Goal: Task Accomplishment & Management: Complete application form

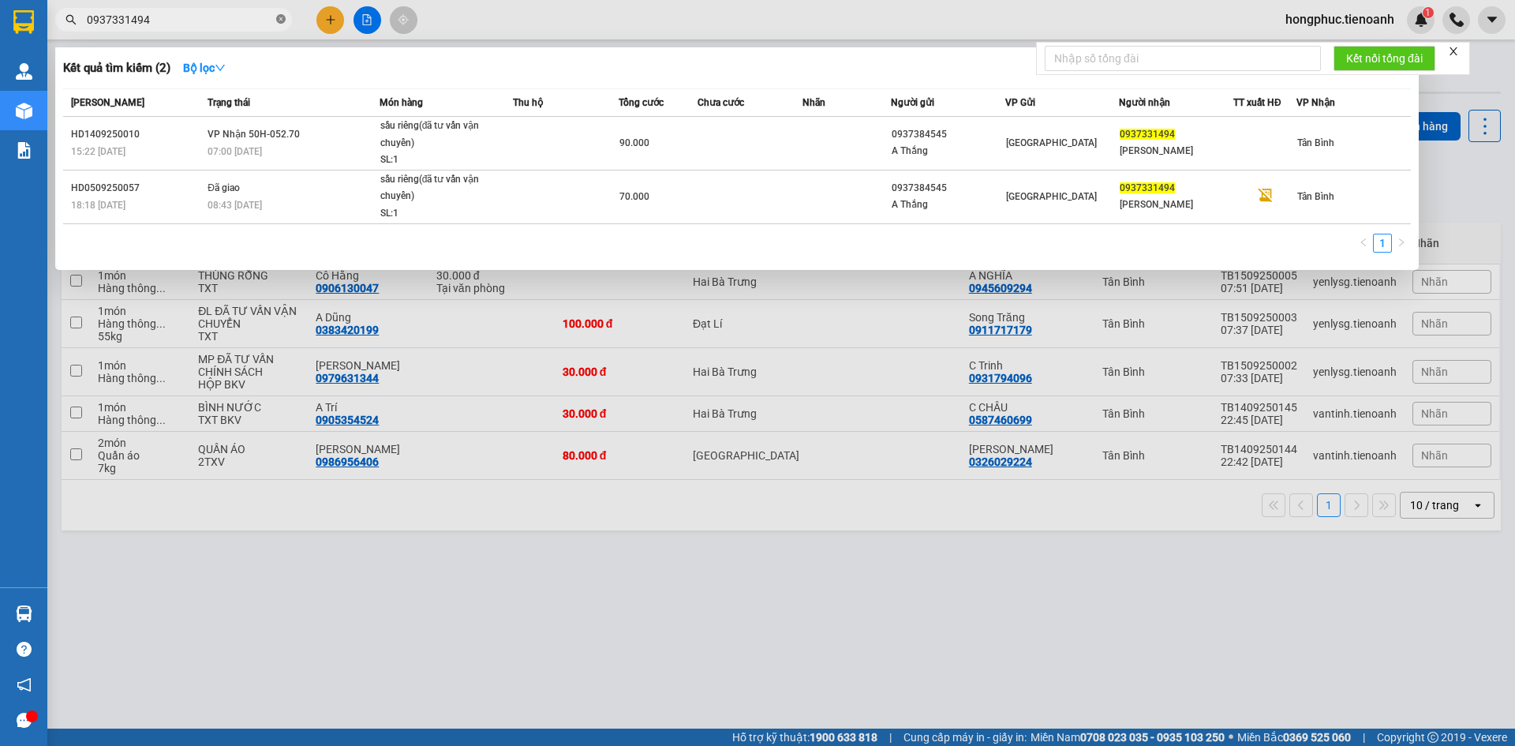
click at [284, 17] on icon "close-circle" at bounding box center [280, 18] width 9 height 9
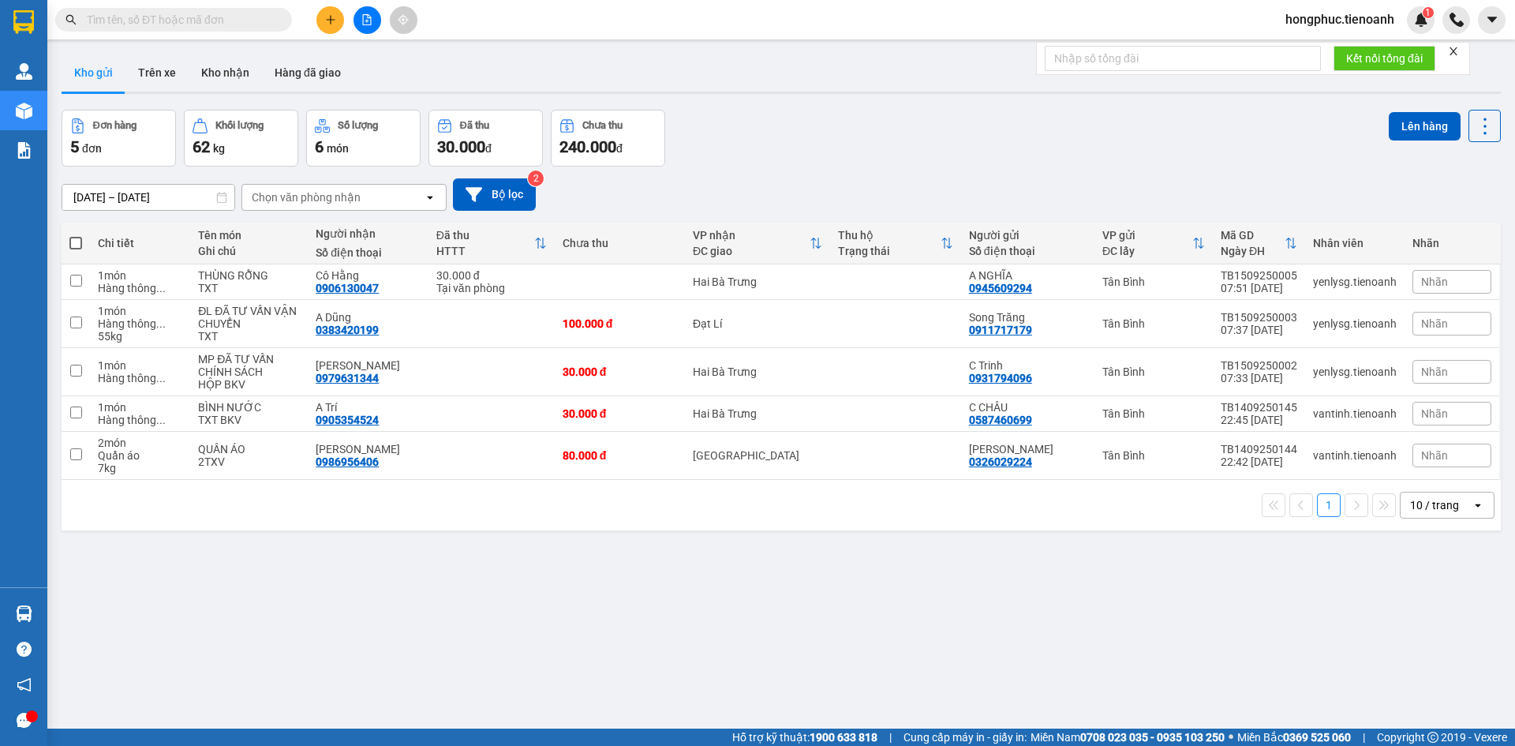
paste input "0902886388"
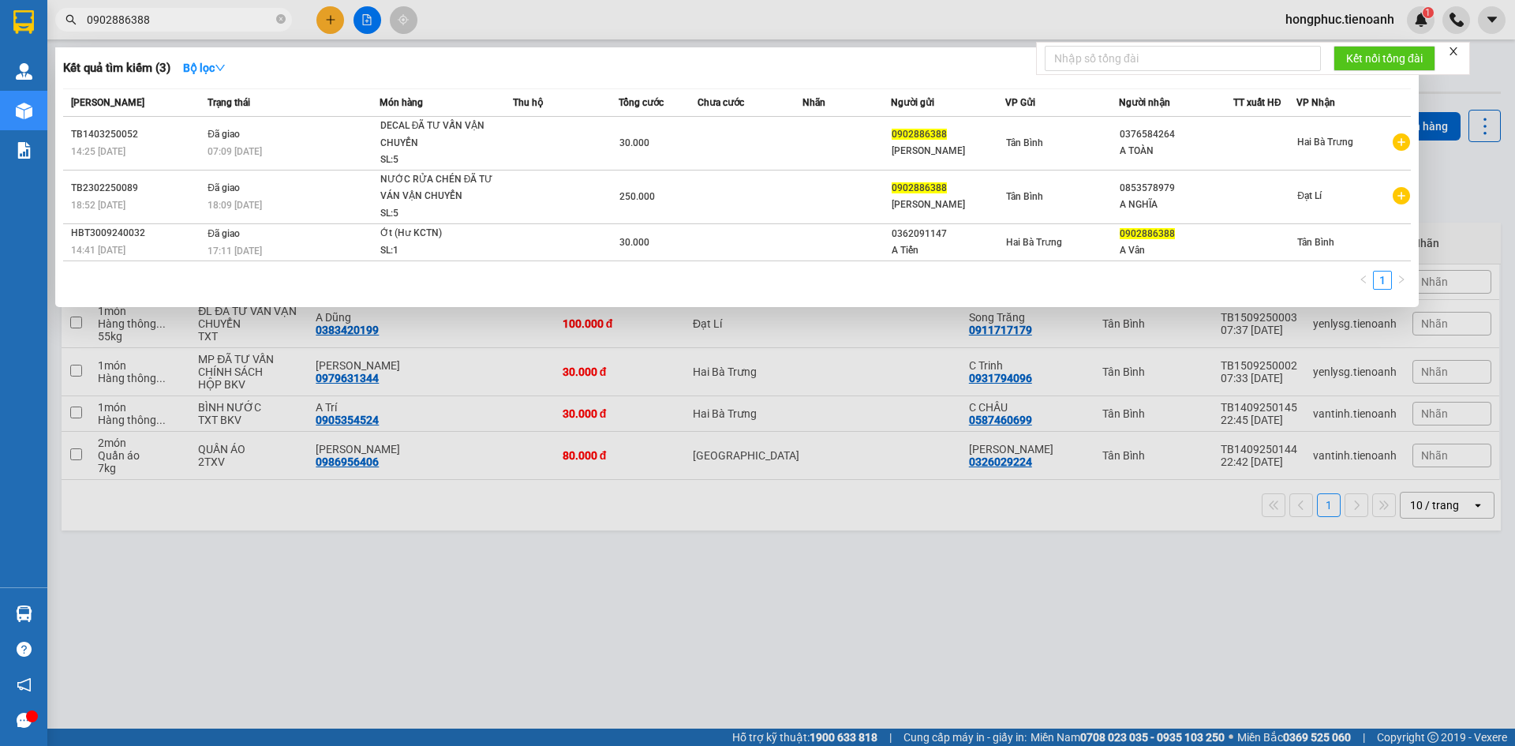
type input "0902886388"
click at [276, 19] on icon "close-circle" at bounding box center [280, 18] width 9 height 9
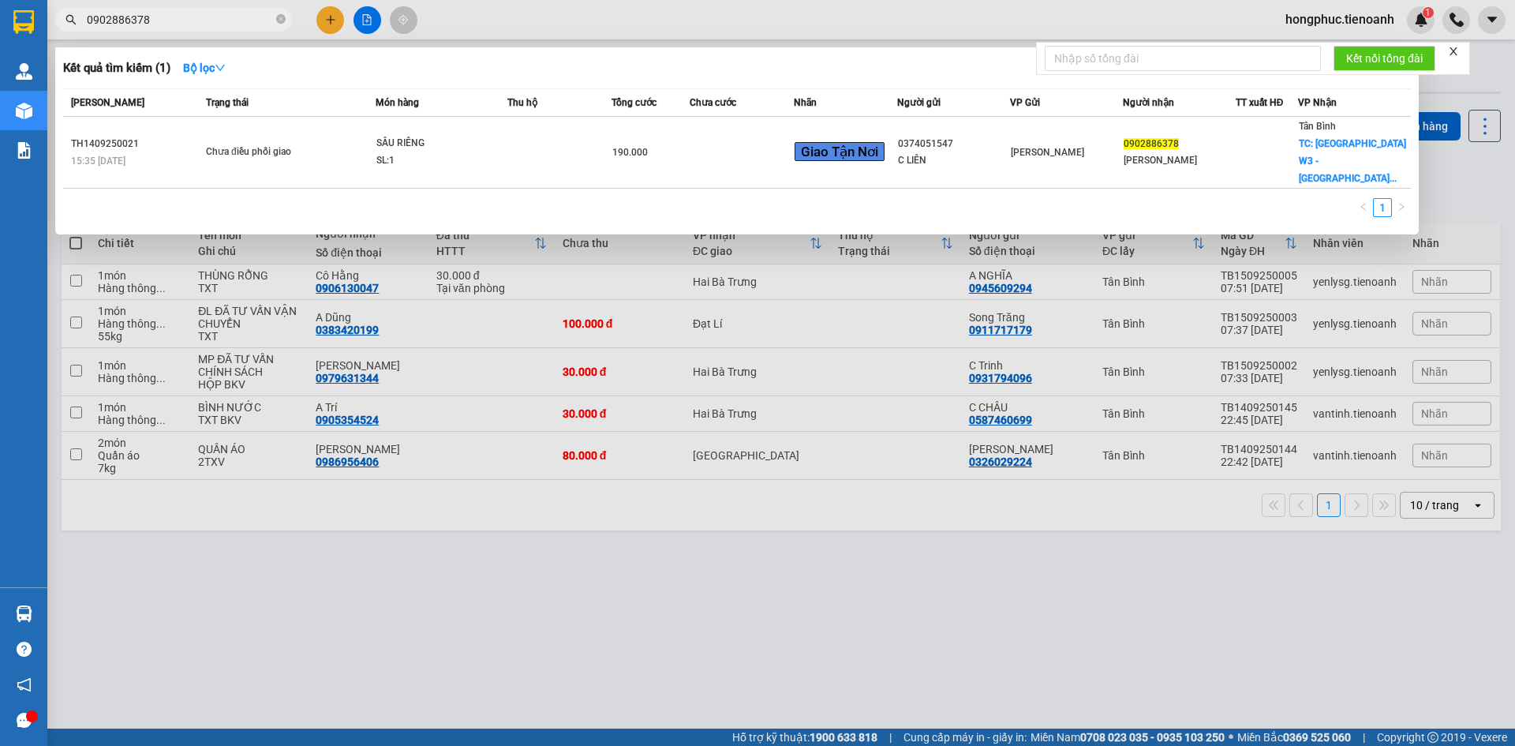
type input "0902886378"
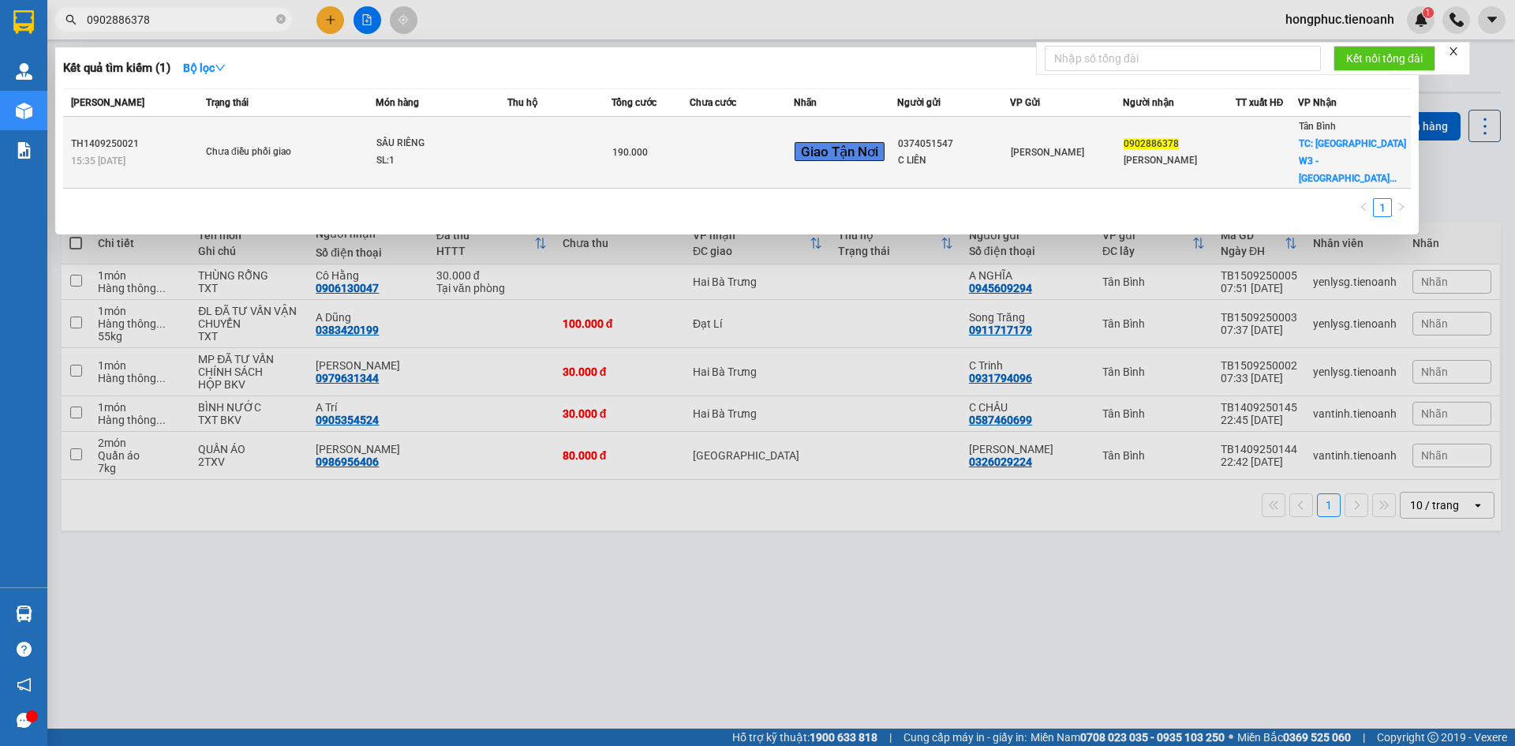
click at [398, 152] on div "SL: 1" at bounding box center [435, 160] width 118 height 17
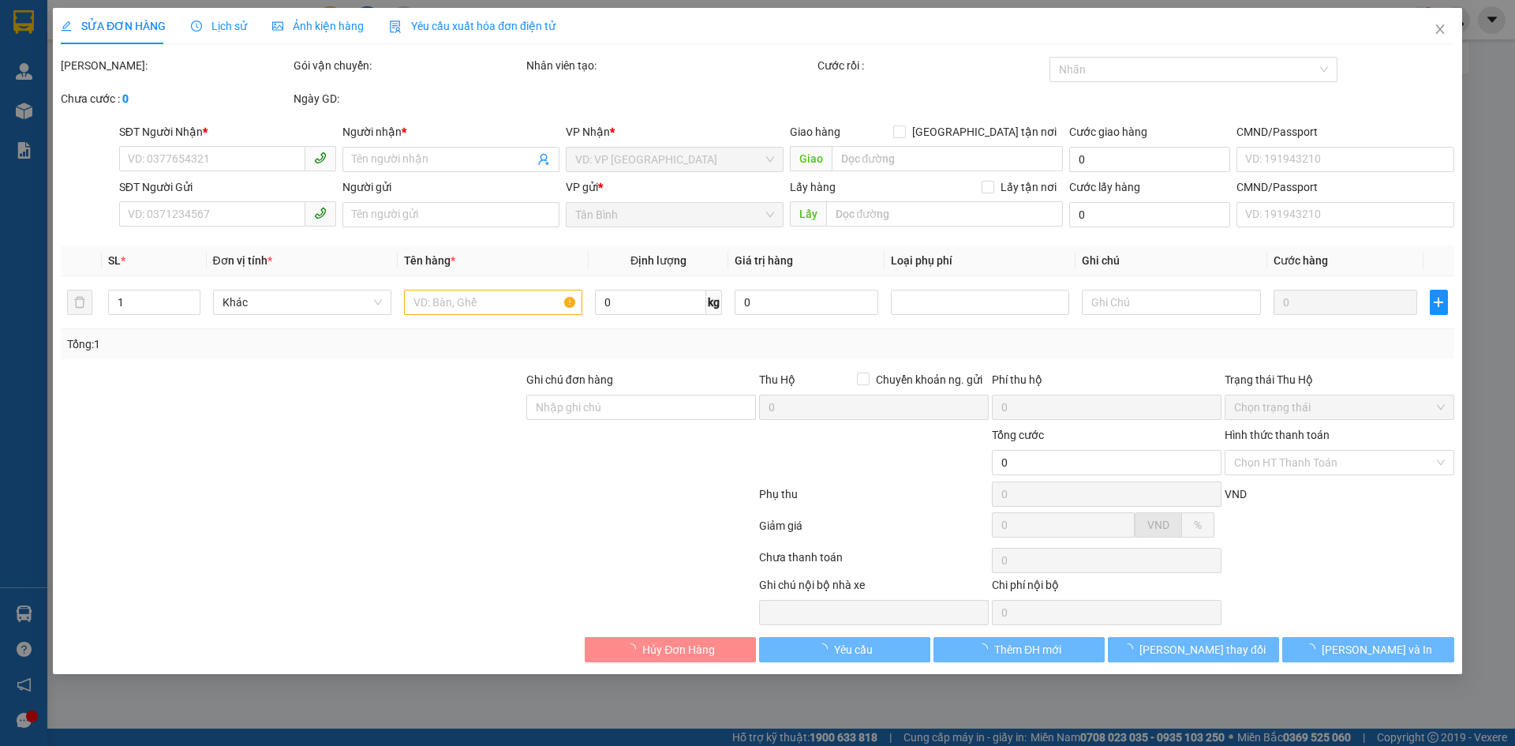
type input "0902886378"
type input "[PERSON_NAME]"
checkbox input "true"
type input "[GEOGRAPHIC_DATA] W3 - [GEOGRAPHIC_DATA], [STREET_ADDRESS][PERSON_NAME]"
type input "0374051547"
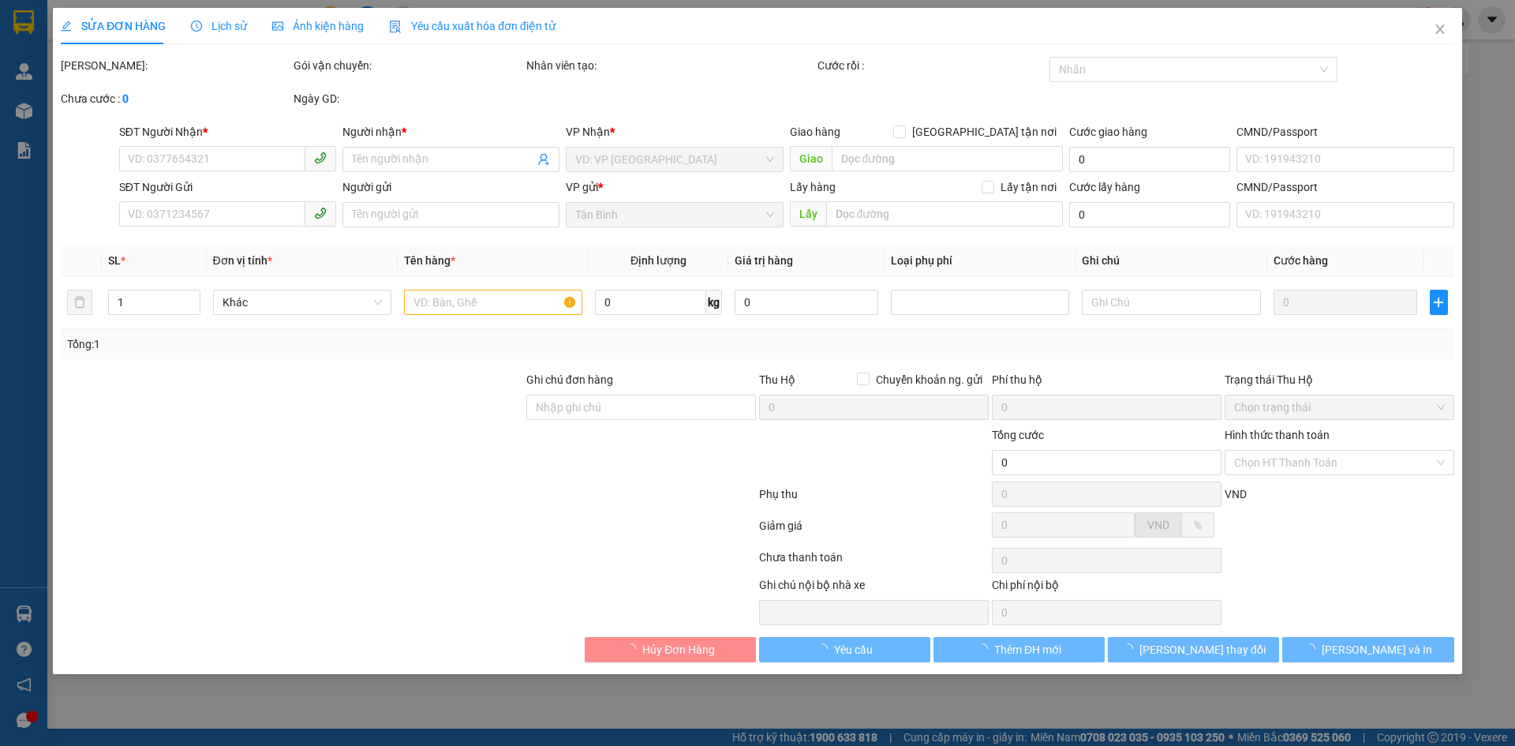
type input "C LIÊN"
type input "190.000"
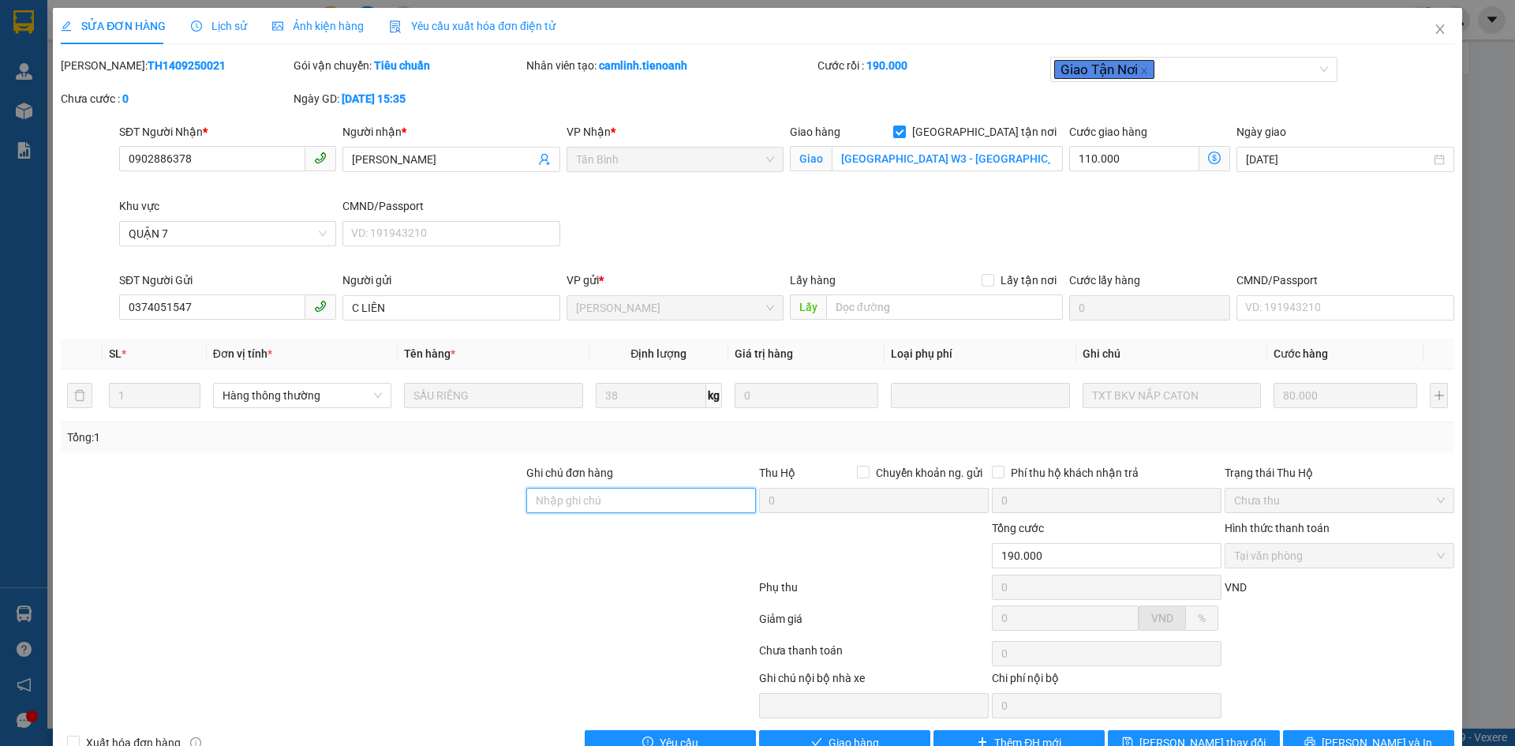
paste input "0902886388"
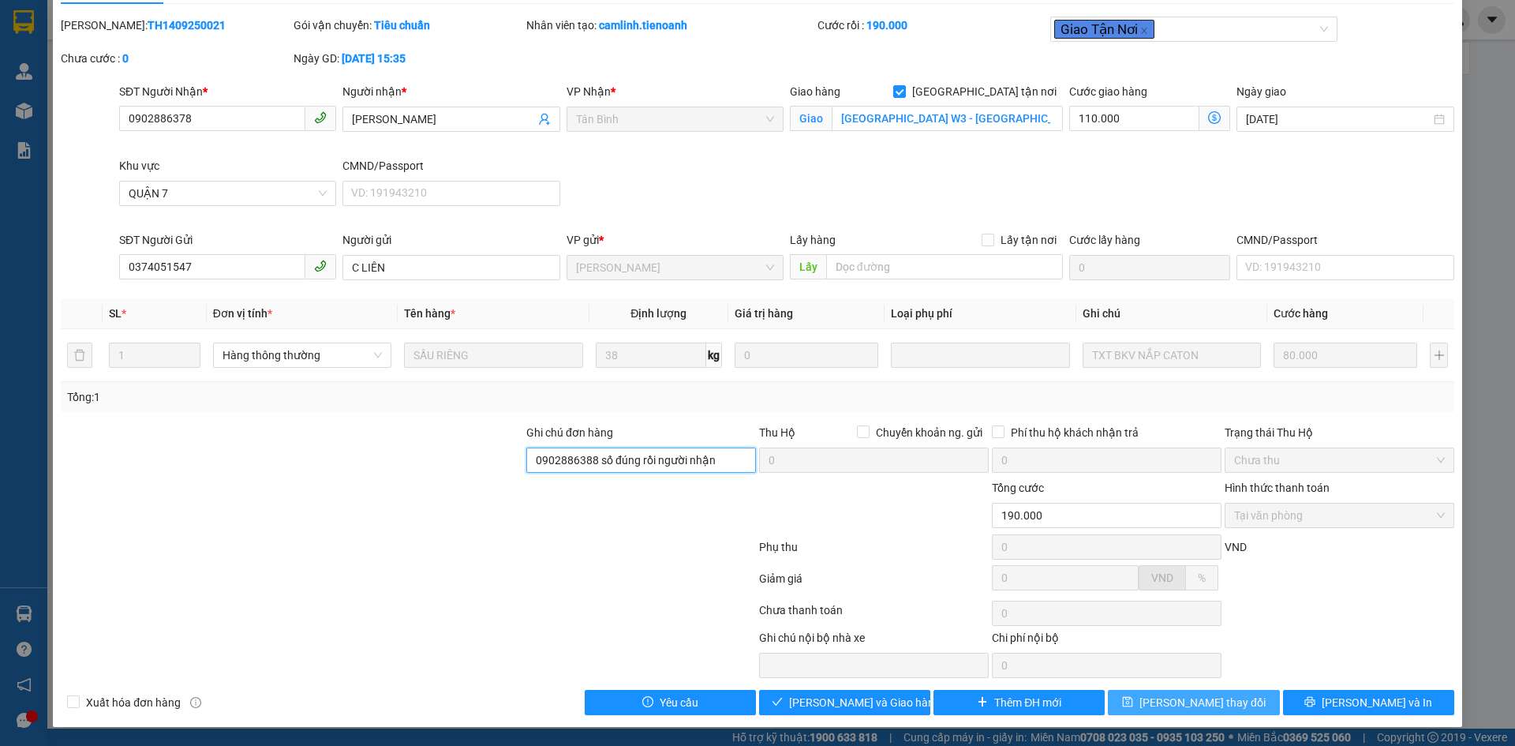
type input "0902886388 số đúng rồi người nhận"
click at [1173, 707] on span "[PERSON_NAME] thay đổi" at bounding box center [1203, 702] width 126 height 17
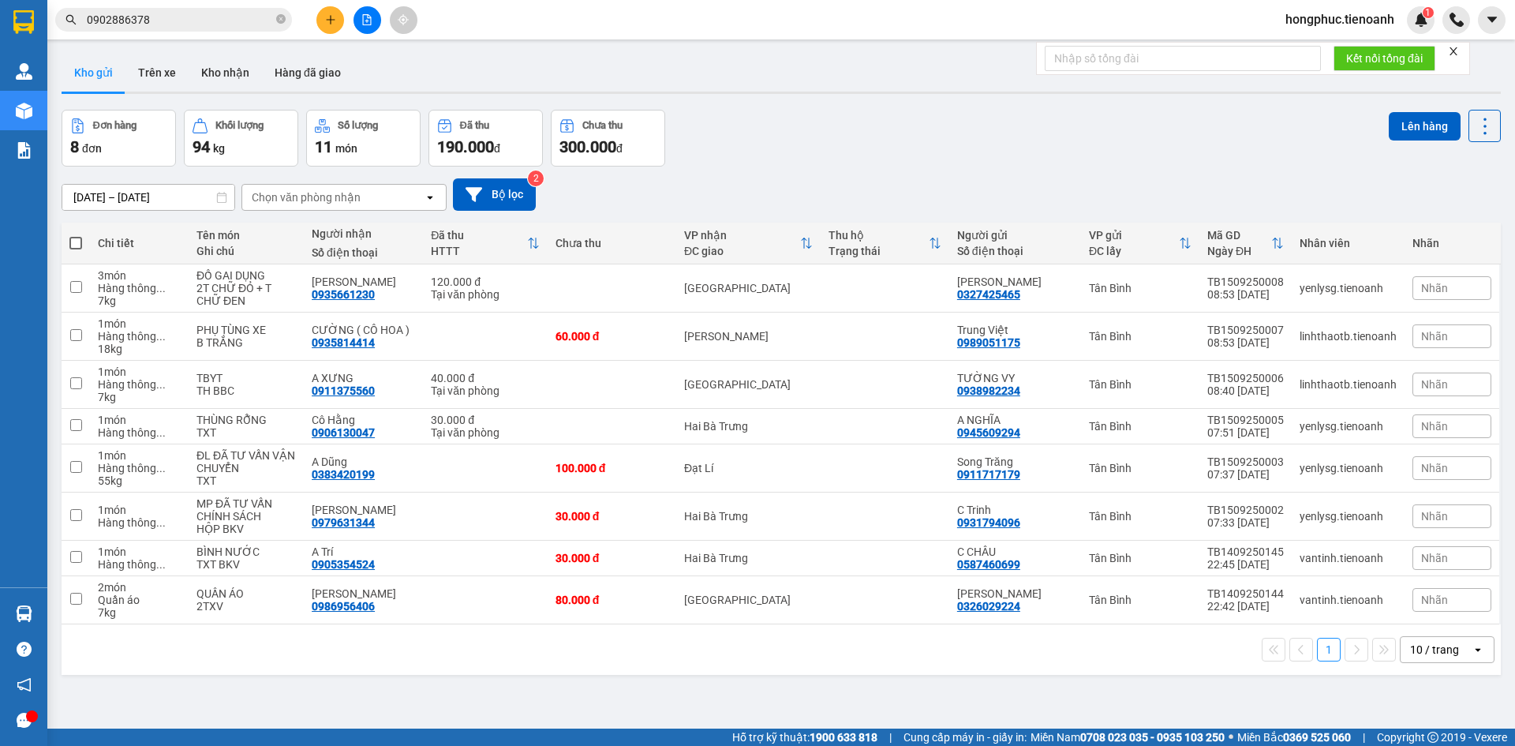
click at [196, 13] on input "0902886378" at bounding box center [180, 19] width 186 height 17
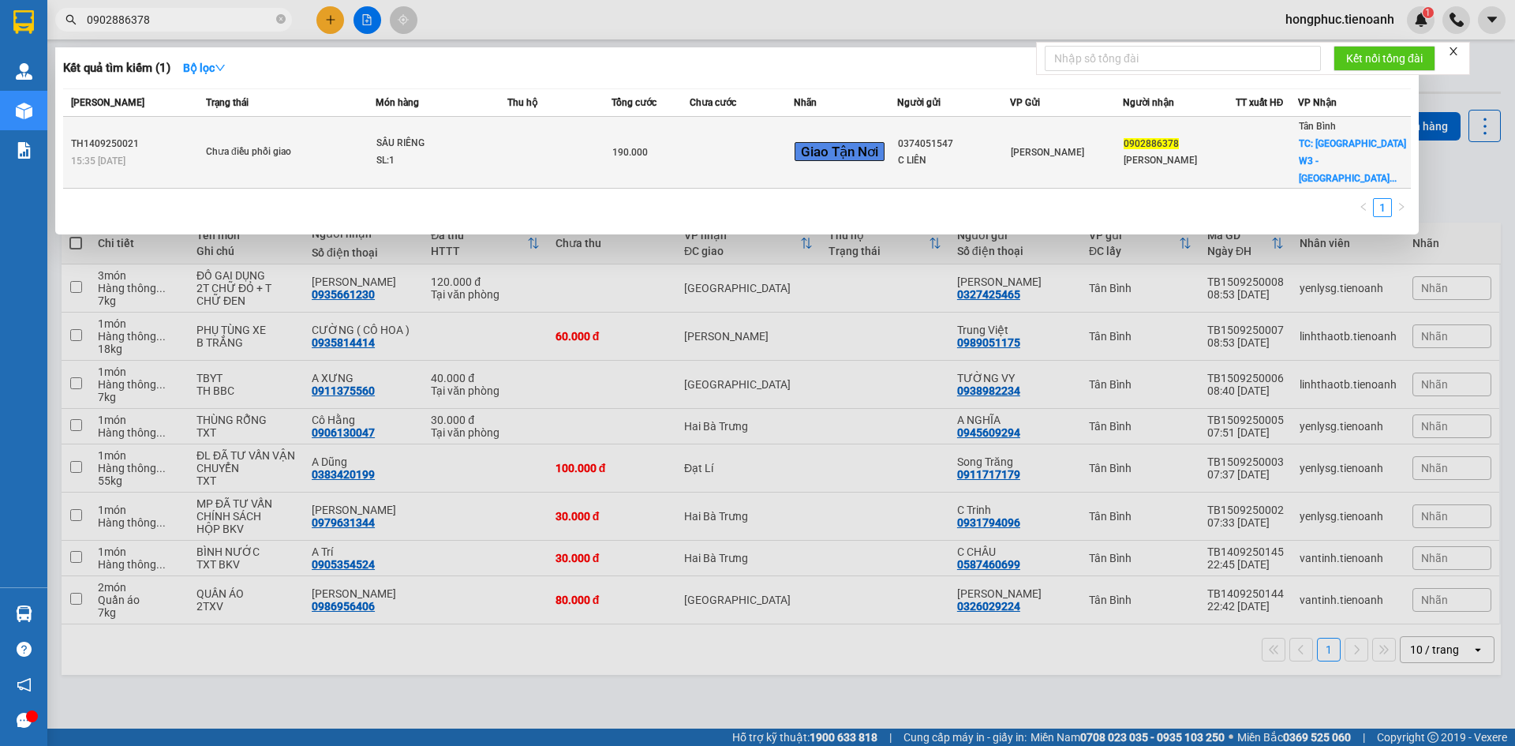
click at [443, 156] on div "SL: 1" at bounding box center [435, 160] width 118 height 17
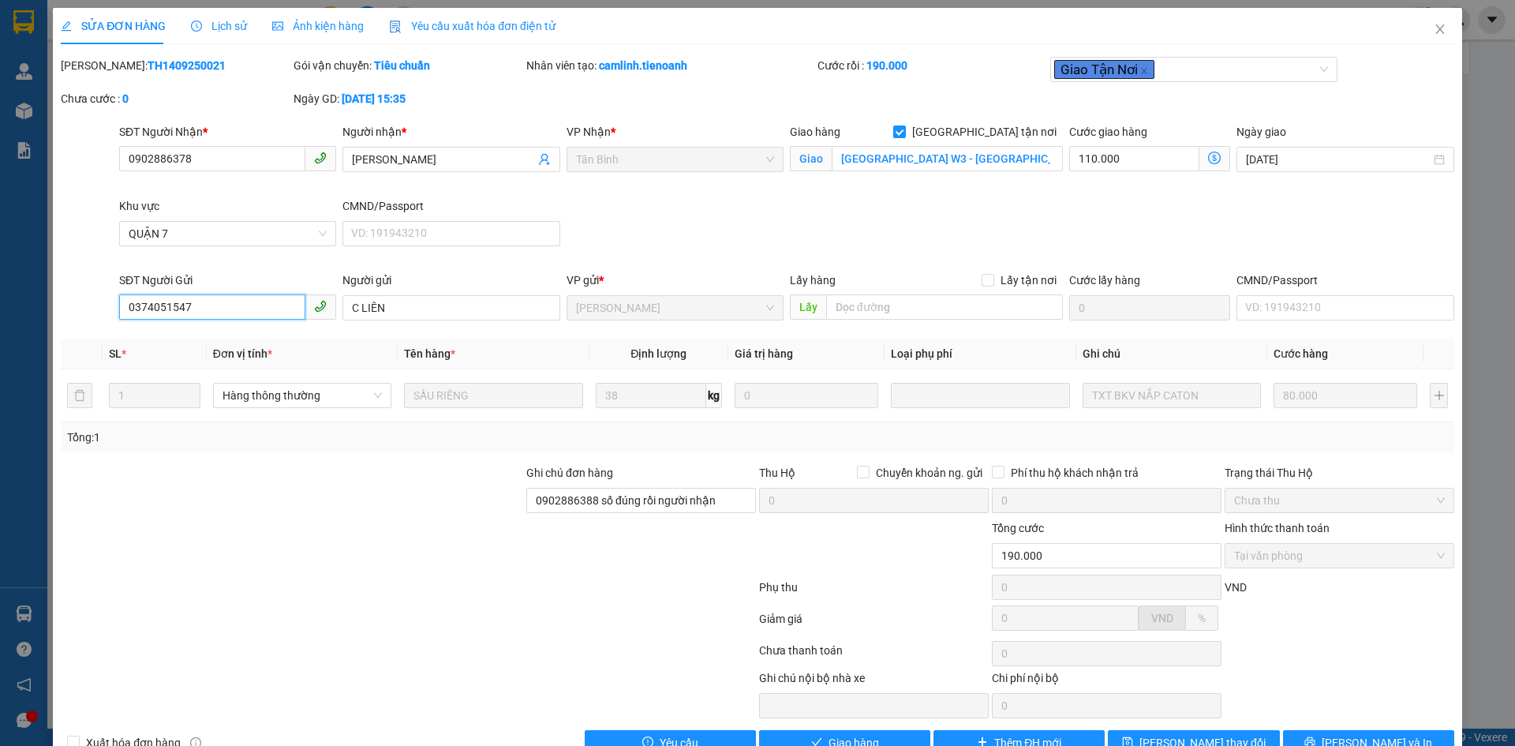
click at [205, 297] on input "0374051547" at bounding box center [212, 306] width 186 height 25
click at [639, 238] on div "SĐT Người Nhận * 0902886378 Người nhận * LONG VÂN VP Nhận * [GEOGRAPHIC_DATA] t…" at bounding box center [787, 197] width 1342 height 148
click at [234, 22] on span "Lịch sử" at bounding box center [219, 26] width 56 height 13
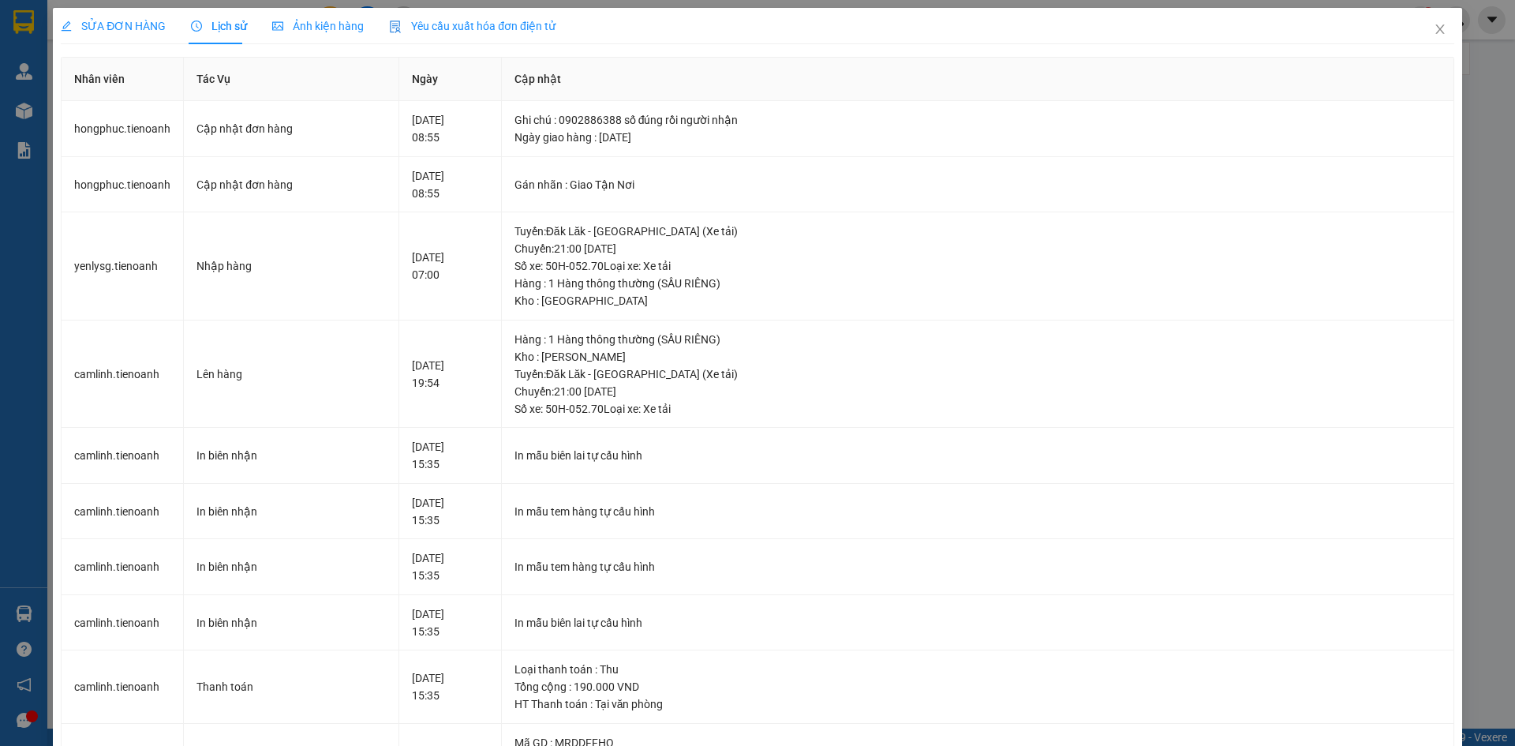
click at [139, 20] on span "SỬA ĐƠN HÀNG" at bounding box center [113, 26] width 105 height 13
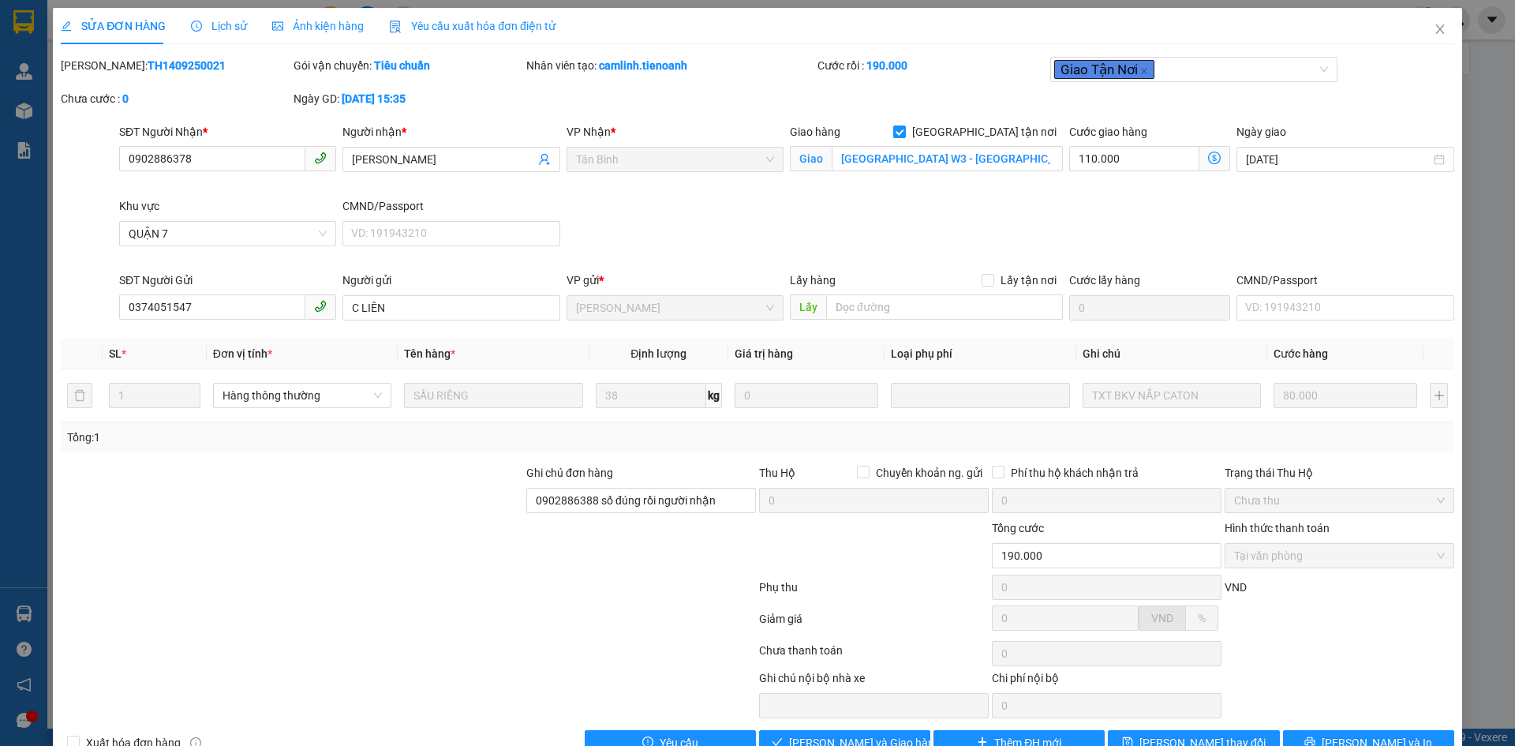
click at [811, 220] on div "SĐT Người Nhận * 0902886378 Người nhận * LONG VÂN VP Nhận * [GEOGRAPHIC_DATA] t…" at bounding box center [787, 197] width 1342 height 148
click at [1434, 27] on icon "close" at bounding box center [1440, 29] width 13 height 13
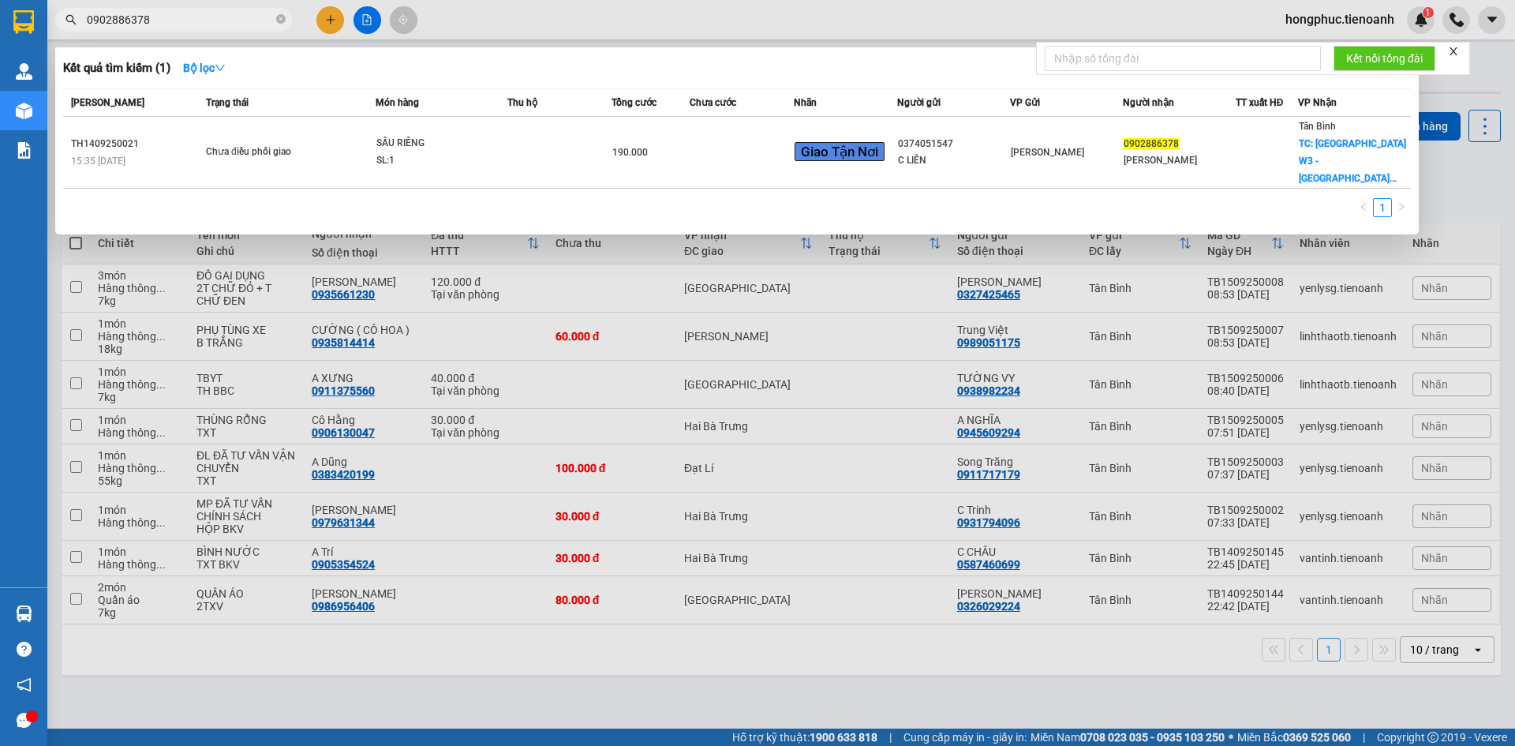
click at [198, 28] on input "0902886378" at bounding box center [180, 19] width 186 height 17
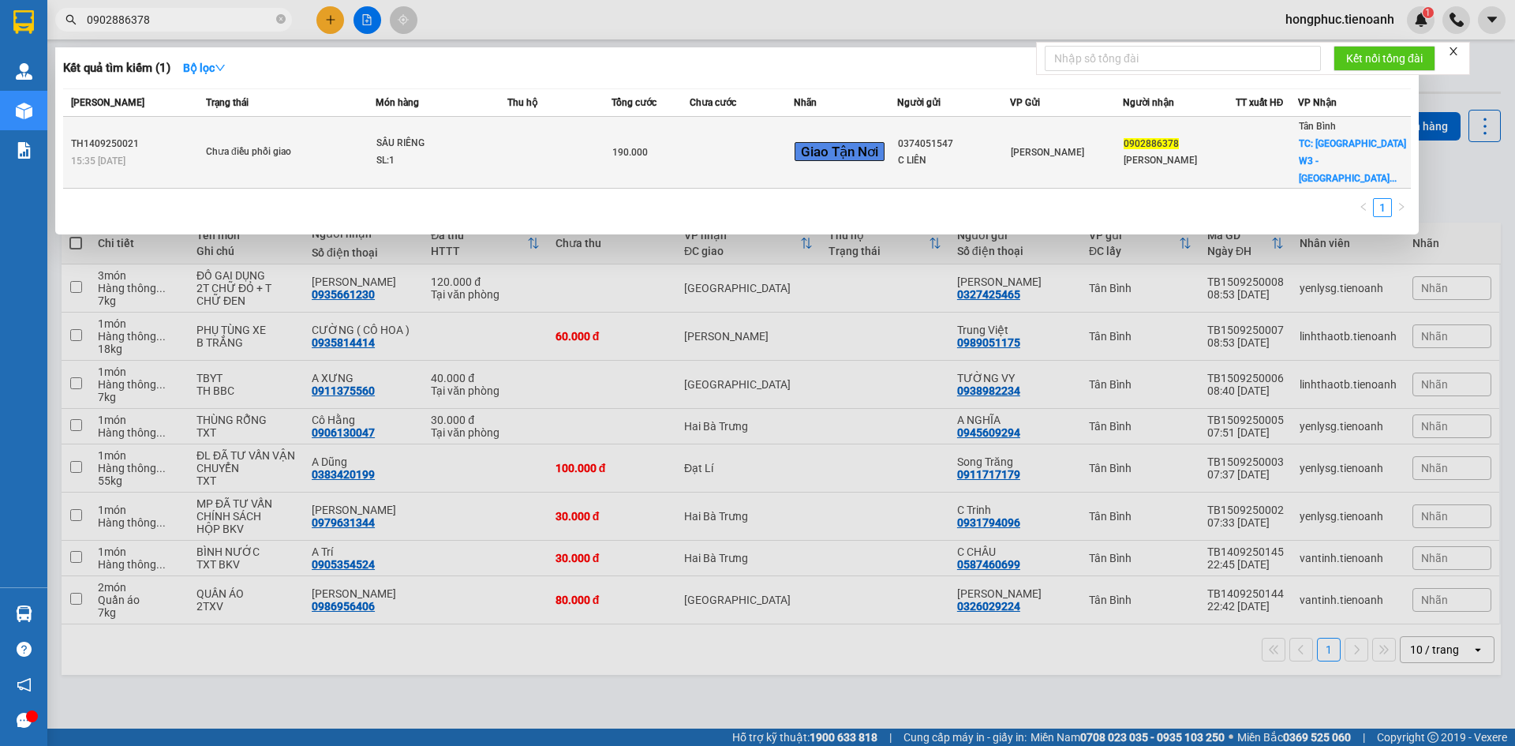
click at [289, 168] on td "Chưa điều phối giao" at bounding box center [289, 153] width 174 height 72
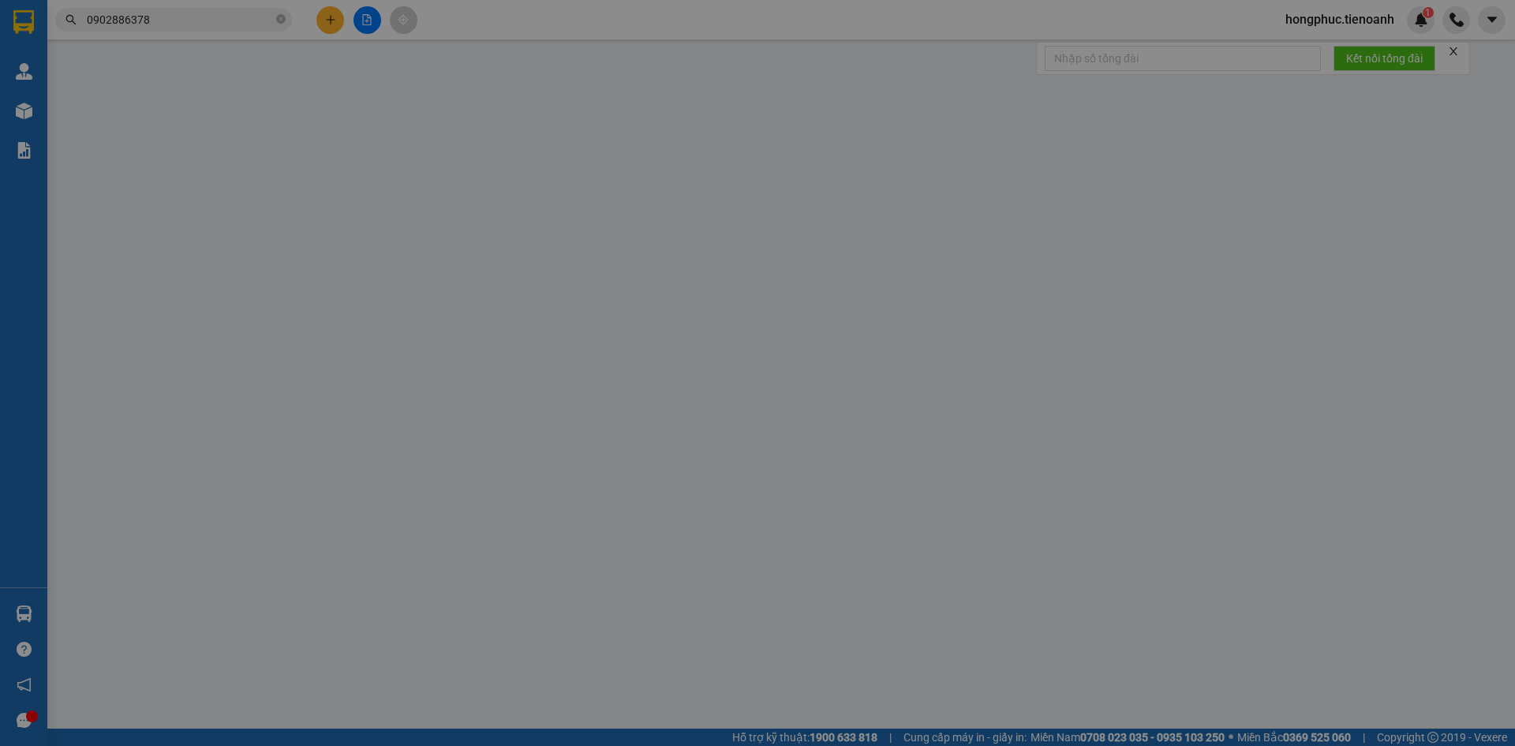
type input "0902886378"
type input "[PERSON_NAME]"
checkbox input "true"
type input "[GEOGRAPHIC_DATA] W3 - [GEOGRAPHIC_DATA], [STREET_ADDRESS][PERSON_NAME]"
type input "0374051547"
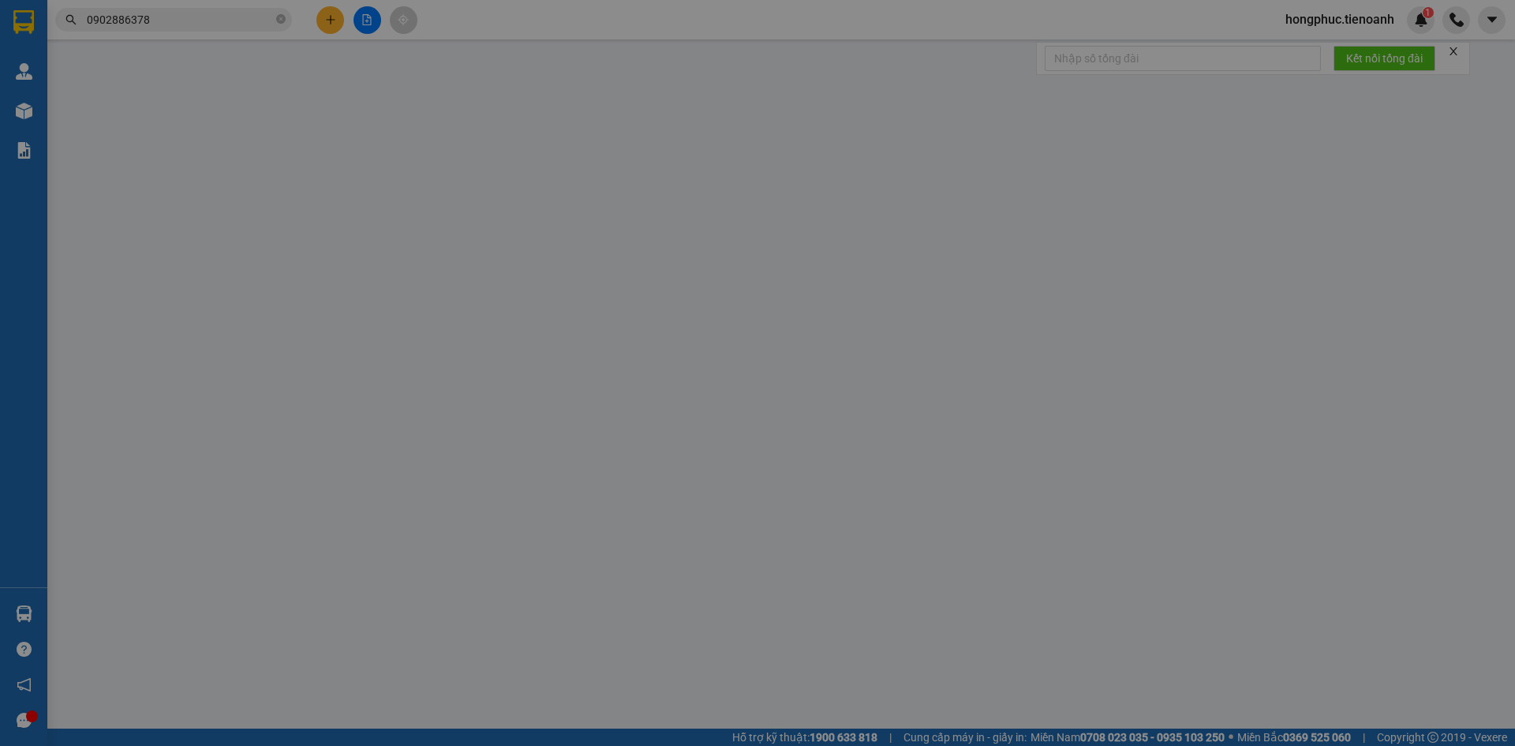
type input "C LIÊN"
type input "0902886388 số đúng rồi người nhận"
type input "190.000"
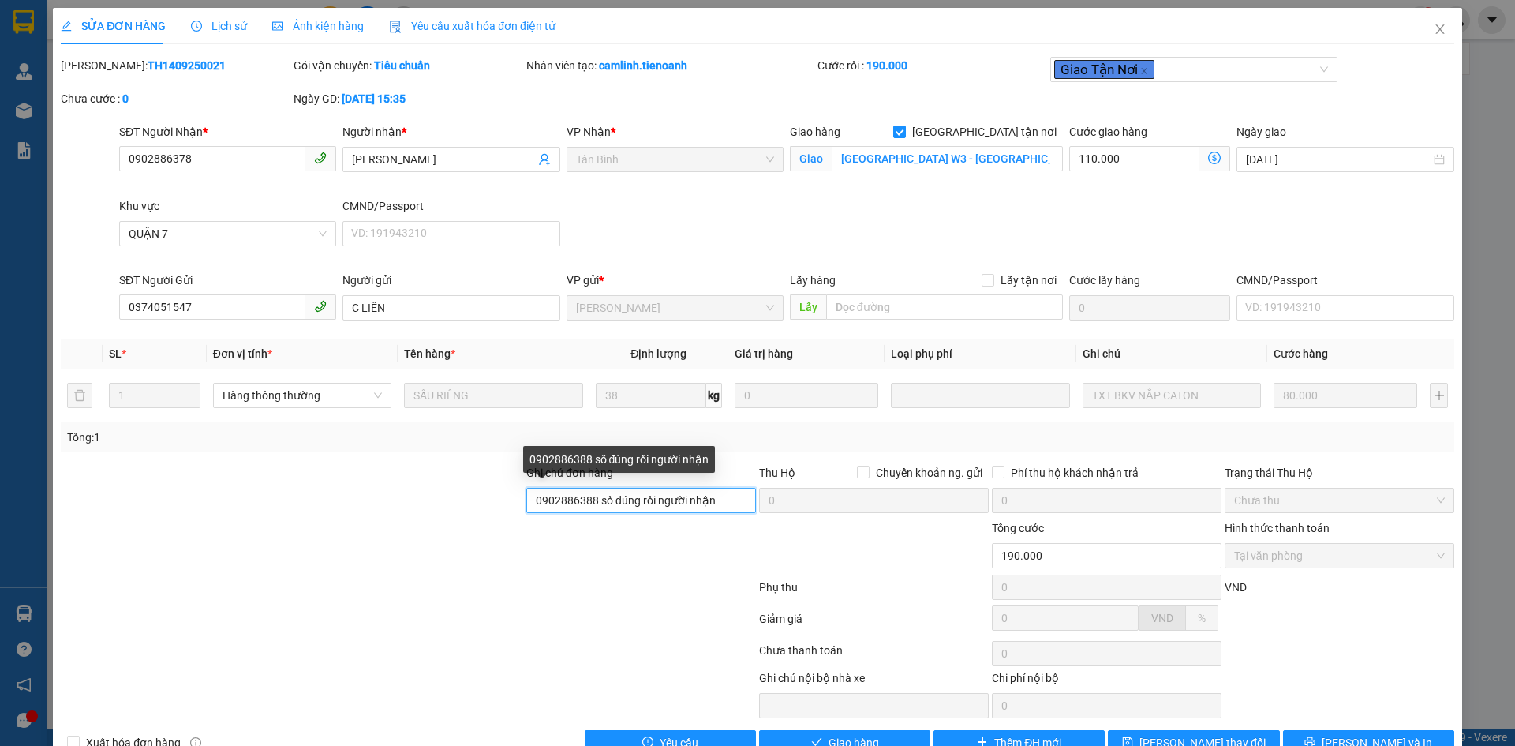
click at [725, 498] on input "0902886388 số đúng rồi người nhận" at bounding box center [641, 500] width 230 height 25
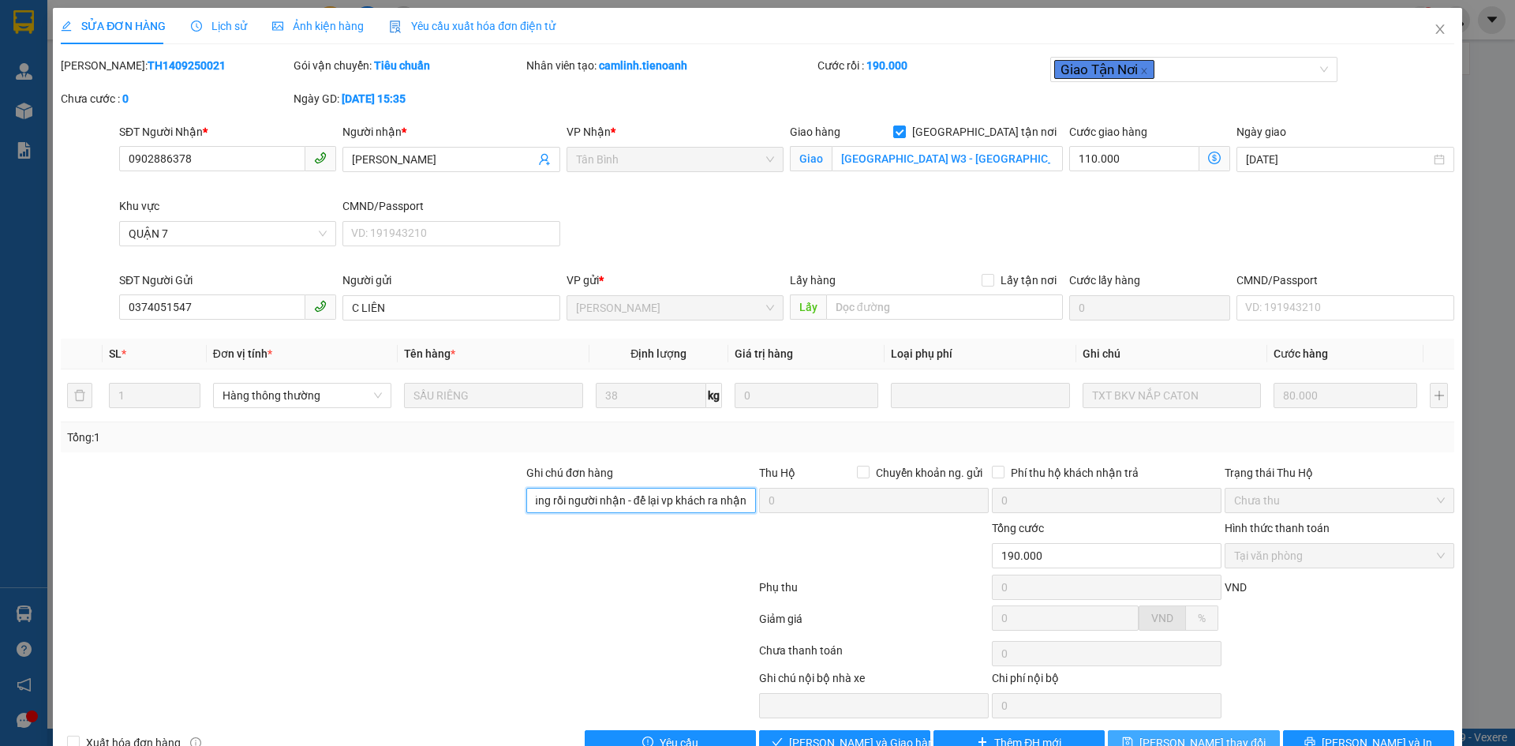
type input "0902886388 số đúng rồi người nhận - để lại vp khách ra nhận"
click at [1131, 737] on button "[PERSON_NAME] thay đổi" at bounding box center [1193, 742] width 171 height 25
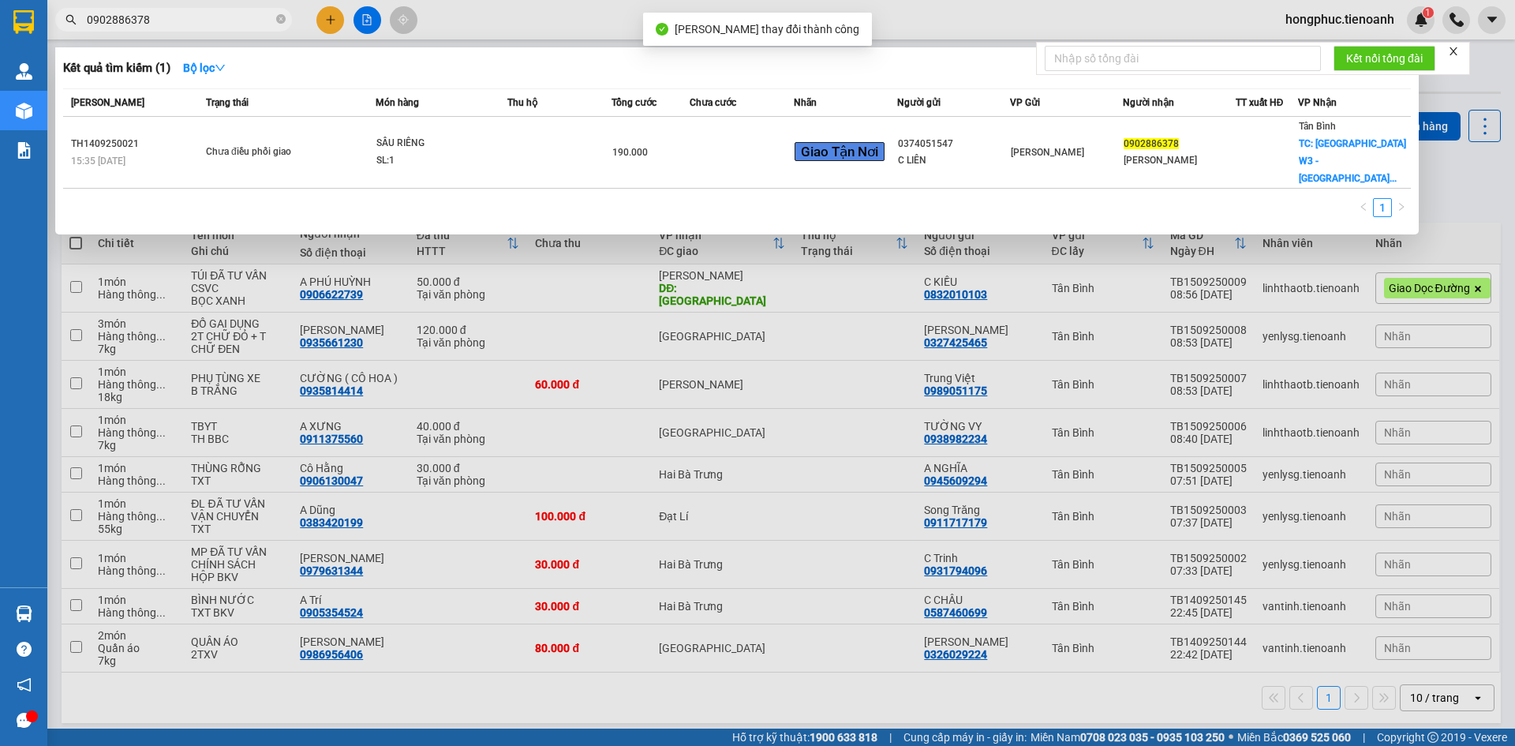
click at [188, 14] on input "0902886378" at bounding box center [180, 19] width 186 height 17
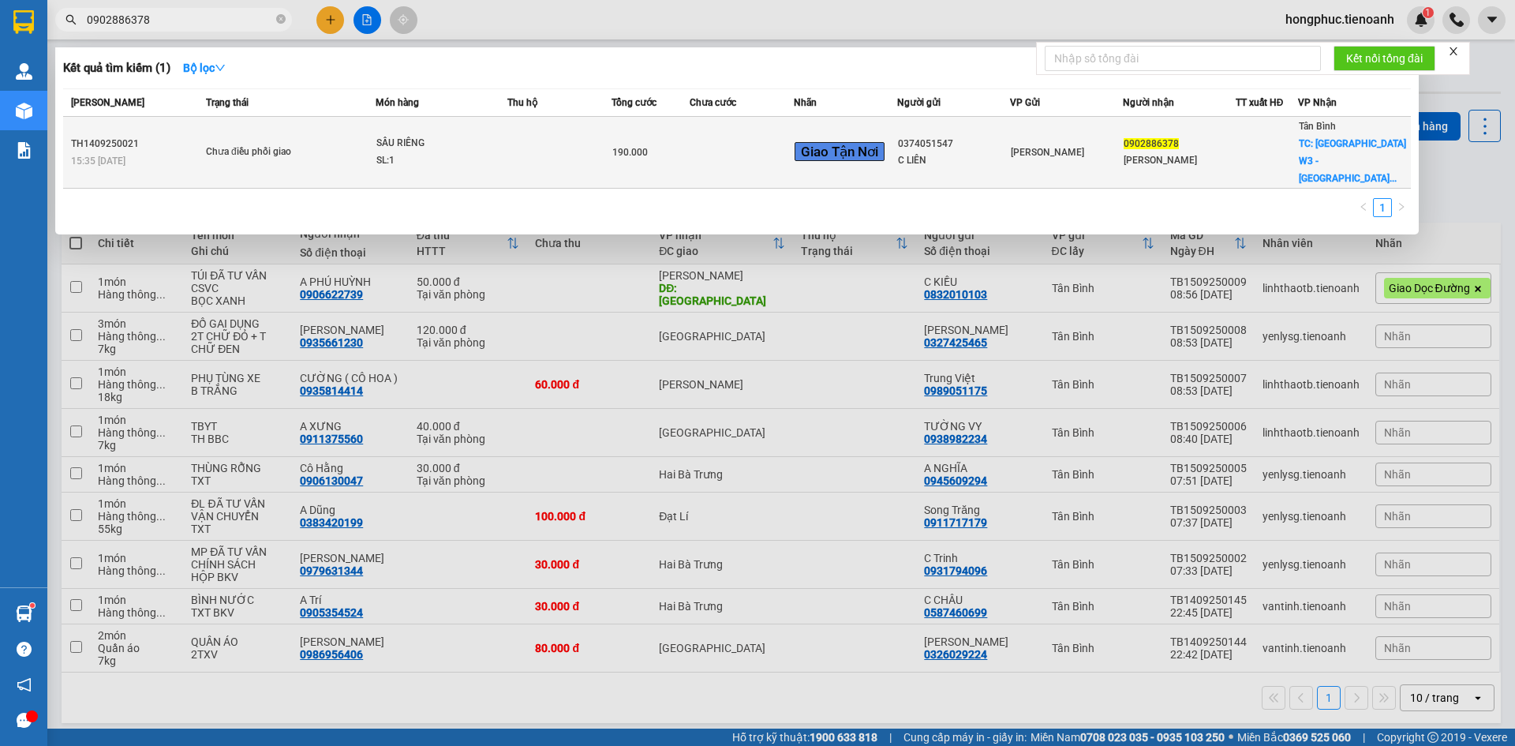
click at [590, 158] on td at bounding box center [559, 153] width 104 height 72
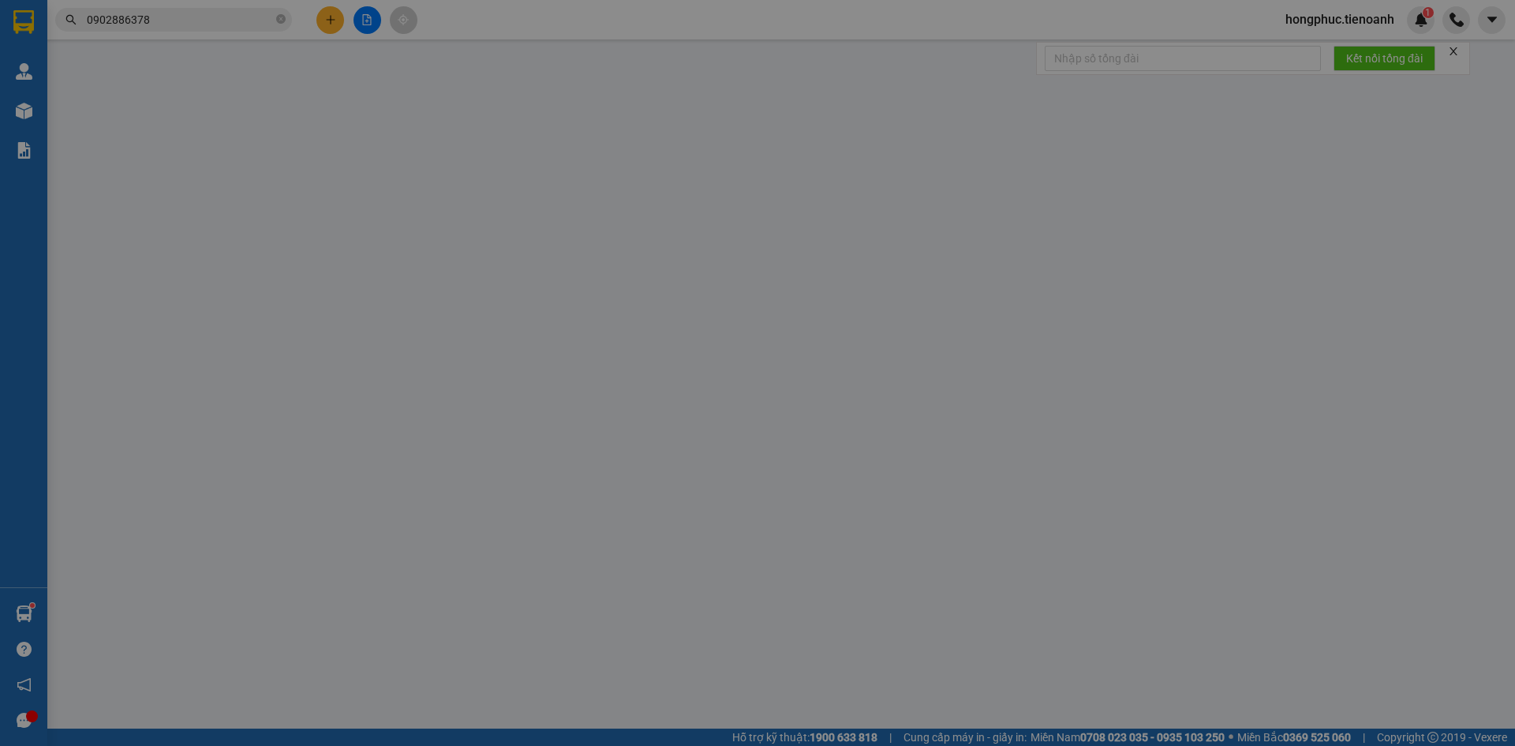
type input "0902886378"
type input "[PERSON_NAME]"
checkbox input "true"
type input "[GEOGRAPHIC_DATA] W3 - [GEOGRAPHIC_DATA], [STREET_ADDRESS][PERSON_NAME]"
type input "0374051547"
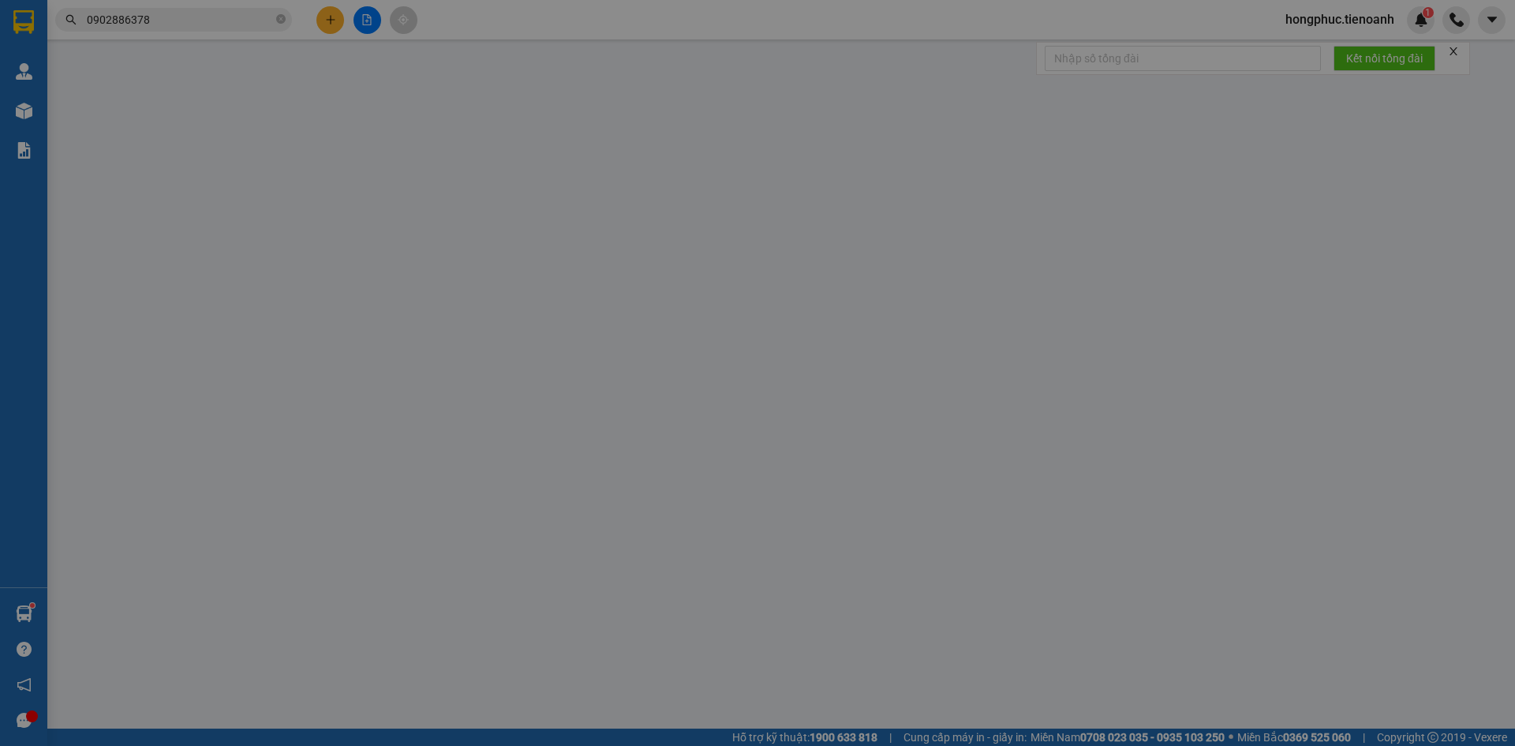
type input "C LIÊN"
type input "0902886388 số đúng rồi người nhận - để lại vp khách ra nhận"
type input "190.000"
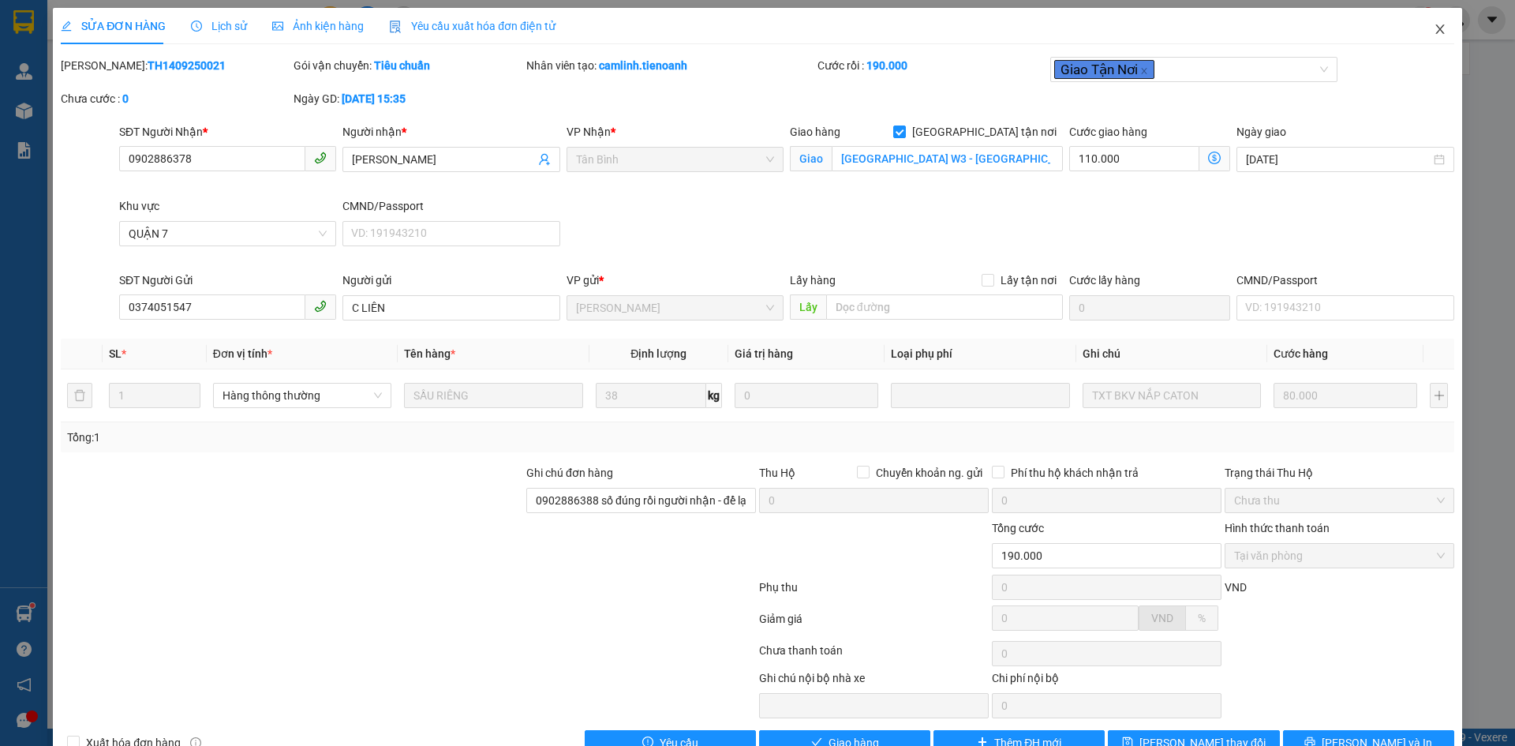
click at [1434, 28] on icon "close" at bounding box center [1440, 29] width 13 height 13
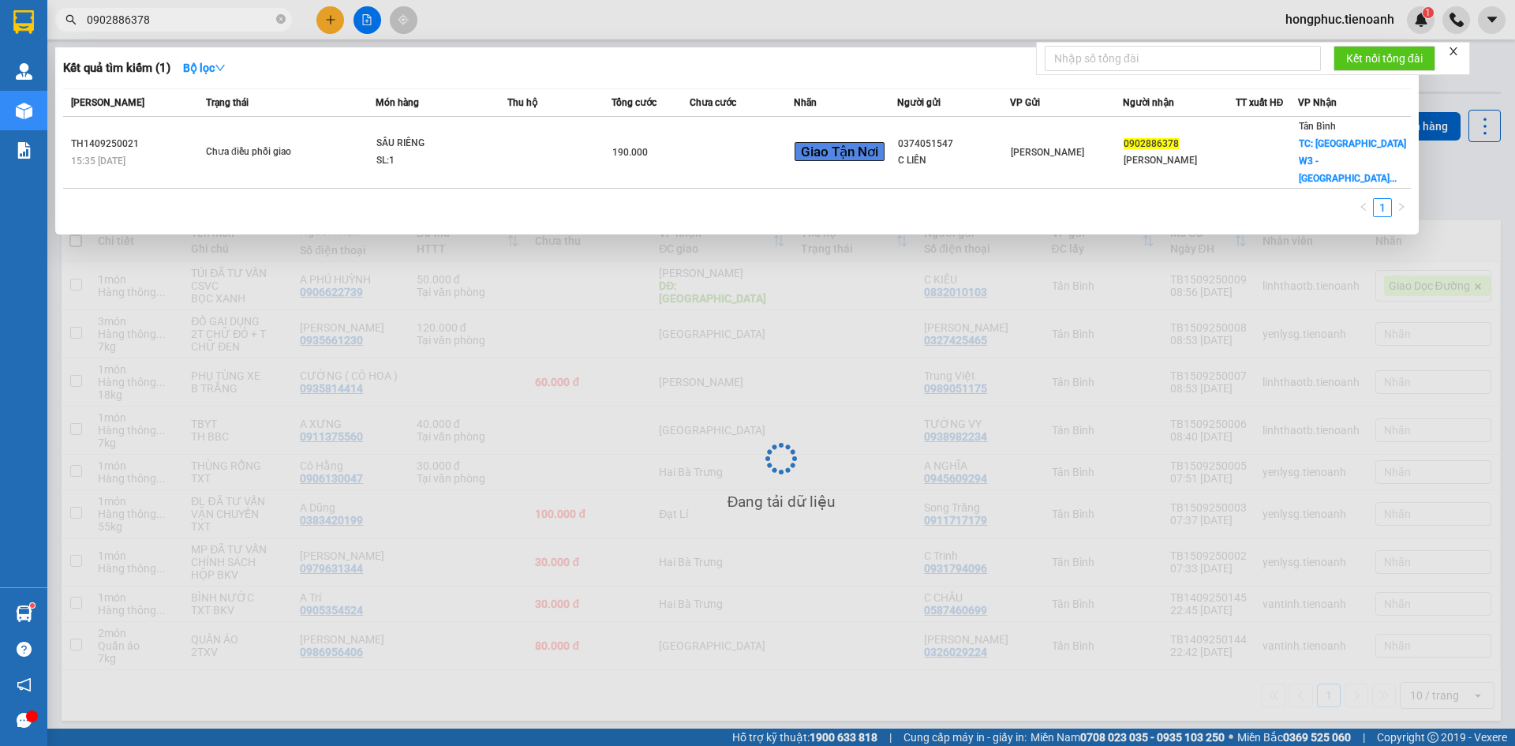
click at [217, 21] on input "0902886378" at bounding box center [180, 19] width 186 height 17
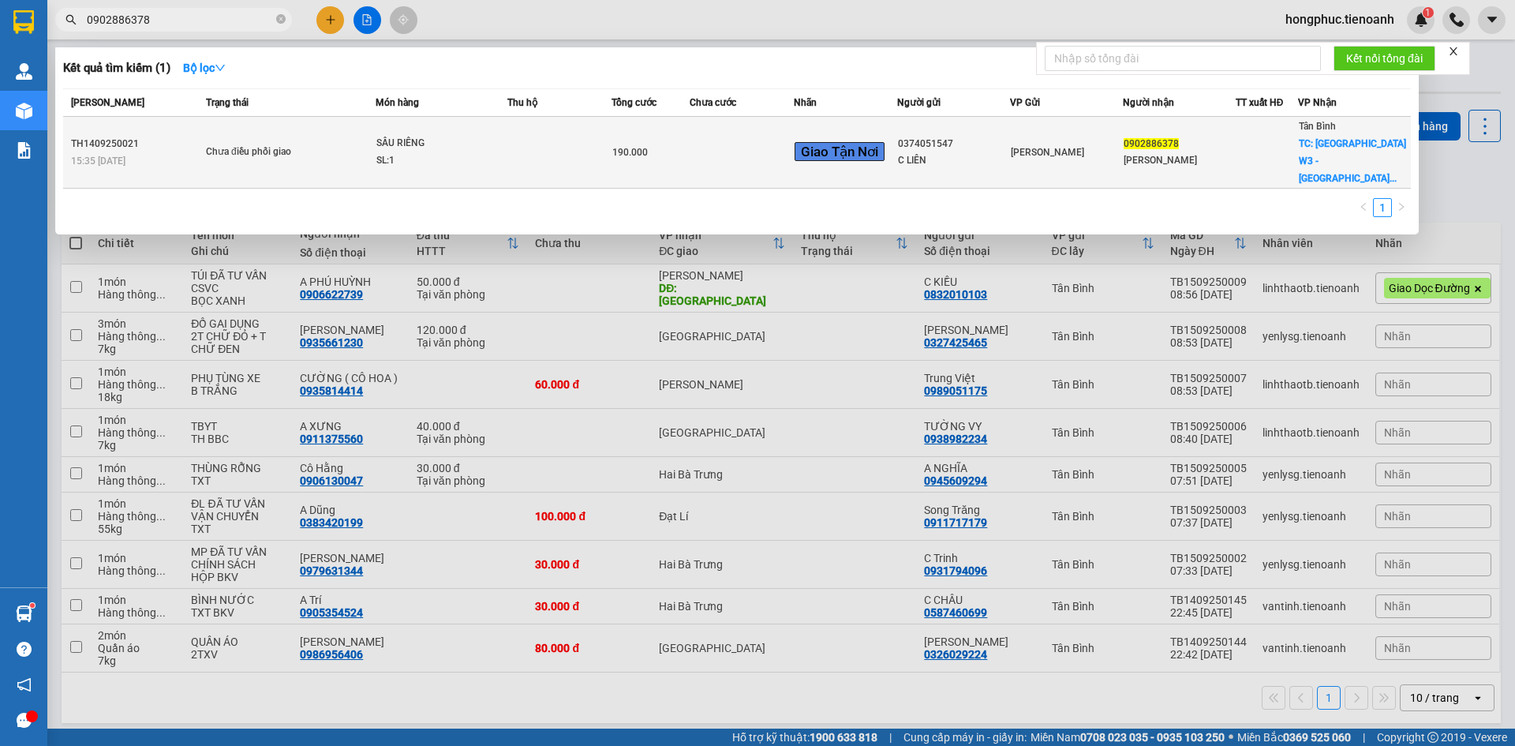
click at [317, 134] on td "Chưa điều phối giao" at bounding box center [289, 153] width 174 height 72
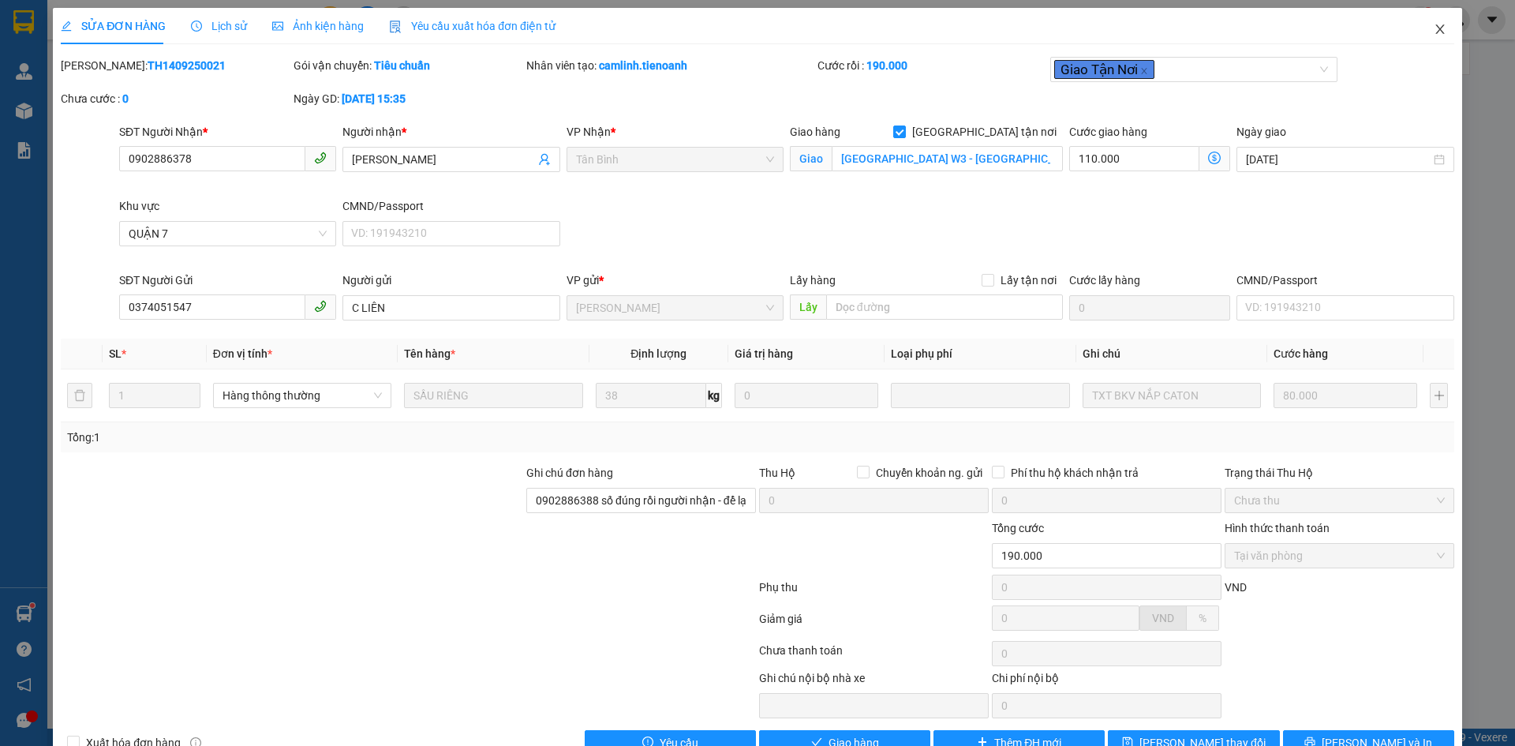
click at [1434, 24] on icon "close" at bounding box center [1440, 29] width 13 height 13
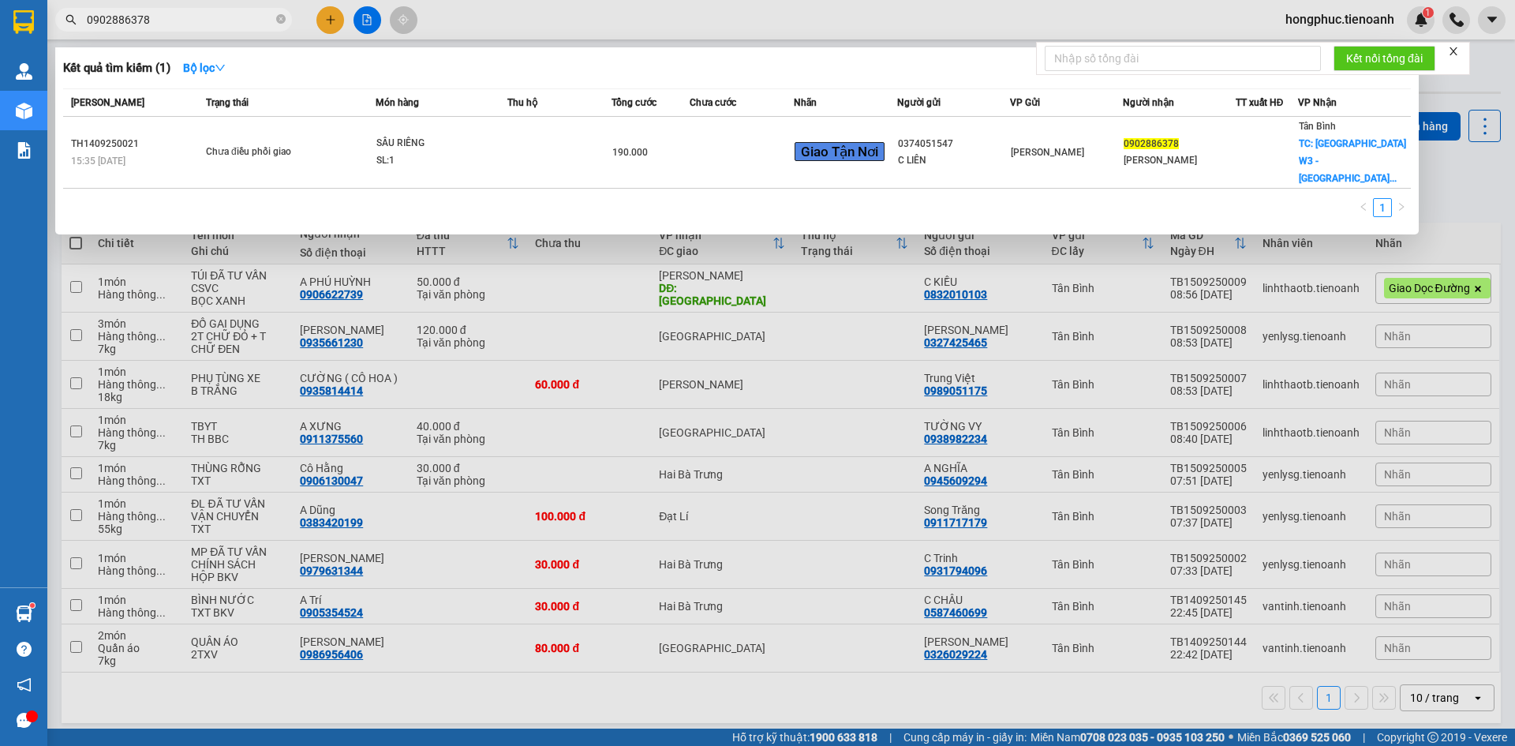
click at [176, 18] on input "0902886378" at bounding box center [180, 19] width 186 height 17
